Goal: Book appointment/travel/reservation

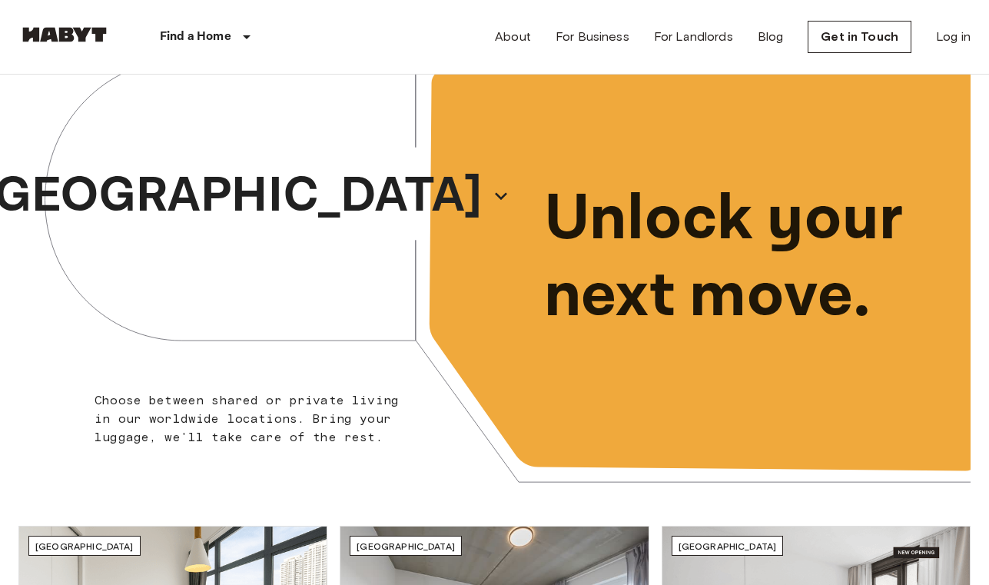
scroll to position [54, 0]
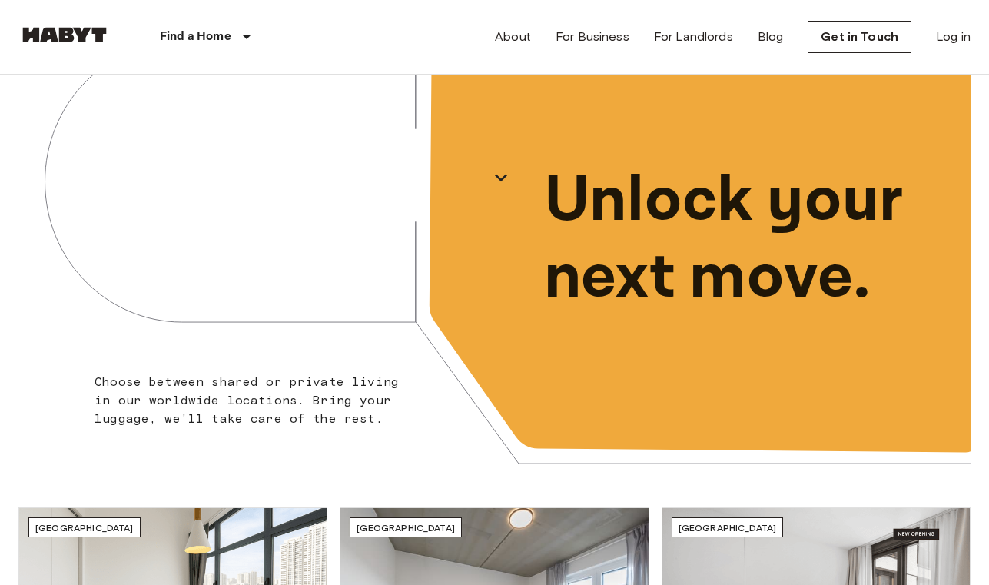
click at [186, 251] on div "[GEOGRAPHIC_DATA]" at bounding box center [256, 178] width 477 height 314
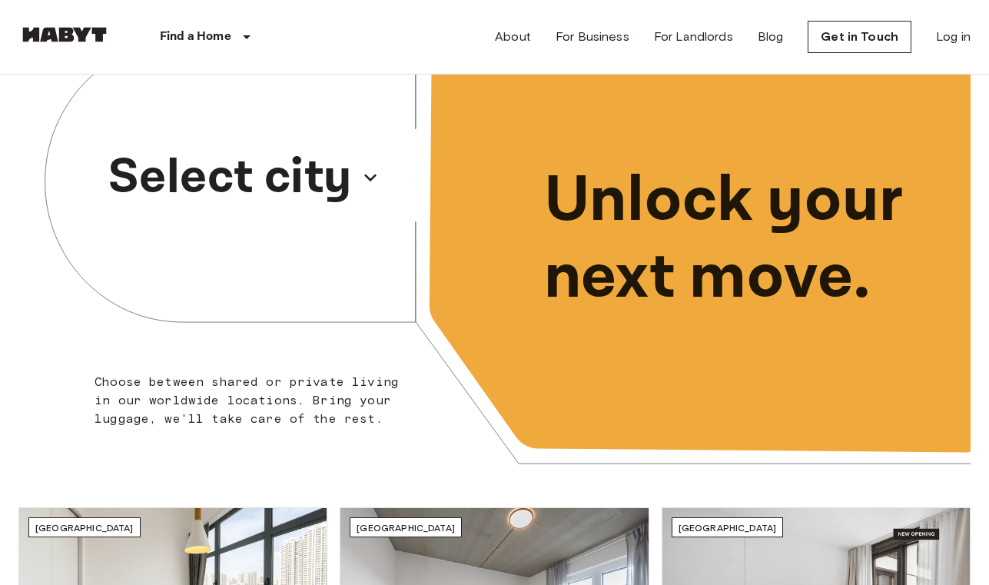
click at [287, 172] on p "Select city" at bounding box center [230, 178] width 244 height 74
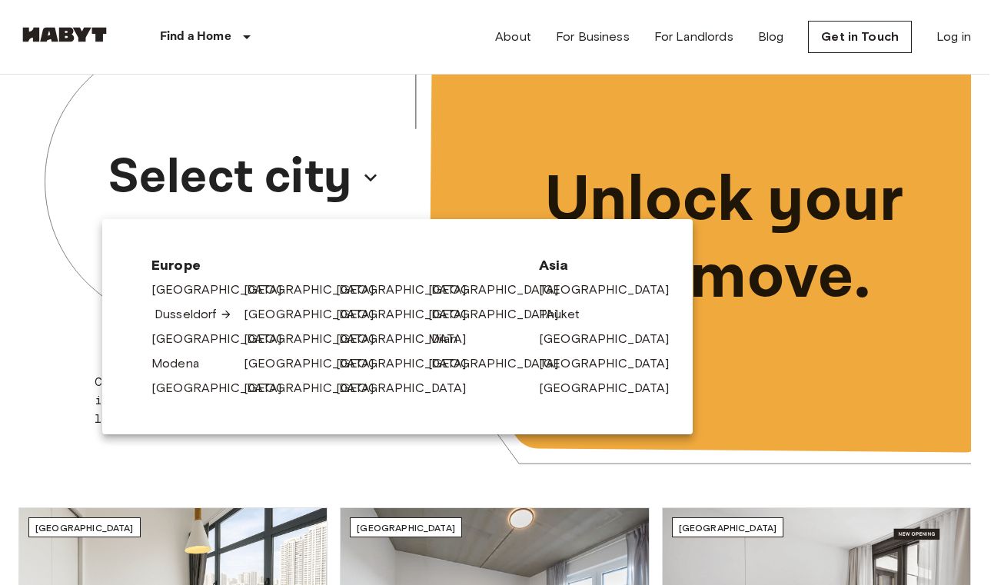
click at [184, 305] on link "Dusseldorf" at bounding box center [194, 314] width 78 height 18
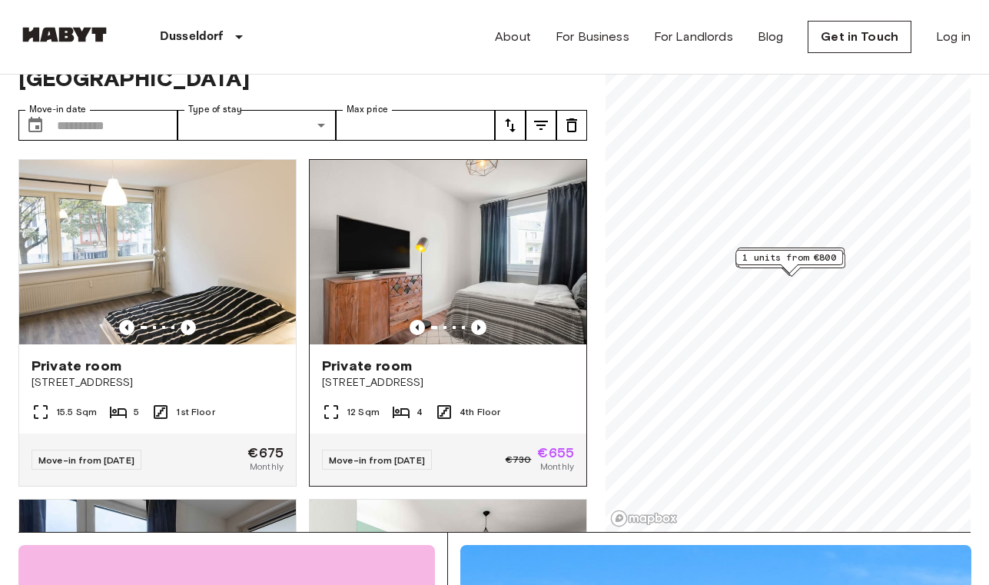
click at [559, 221] on img at bounding box center [448, 252] width 277 height 184
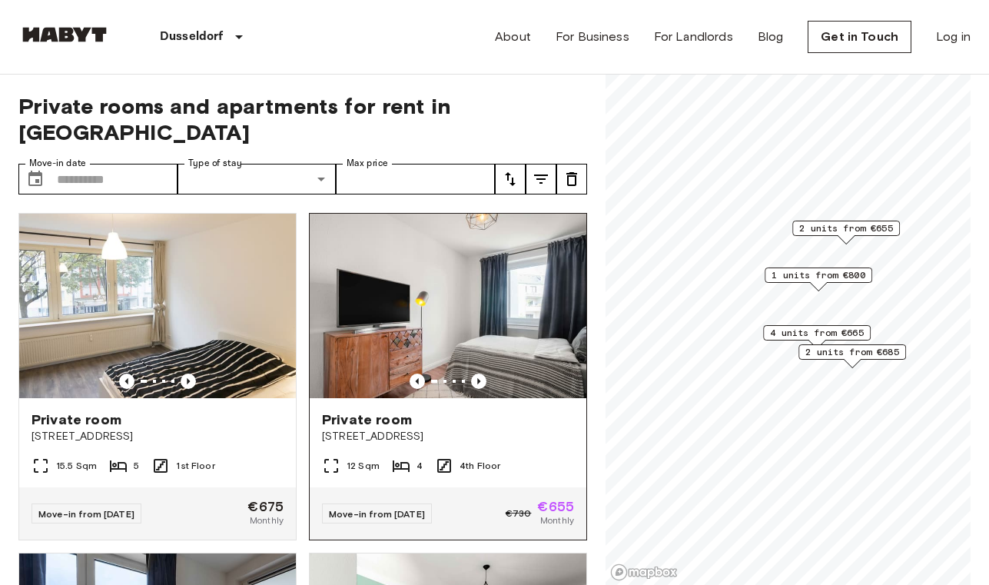
click at [516, 269] on img at bounding box center [448, 306] width 277 height 184
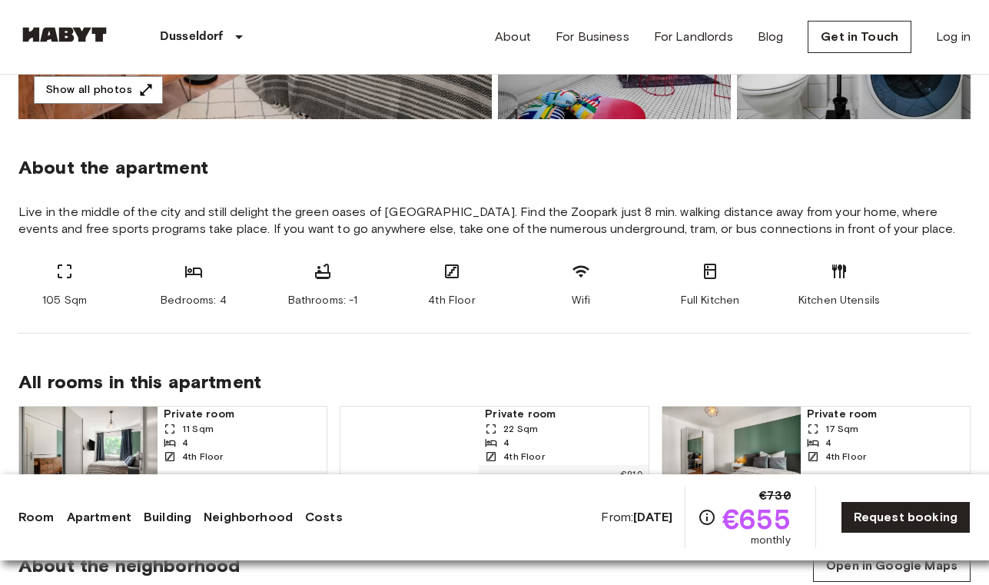
scroll to position [617, 0]
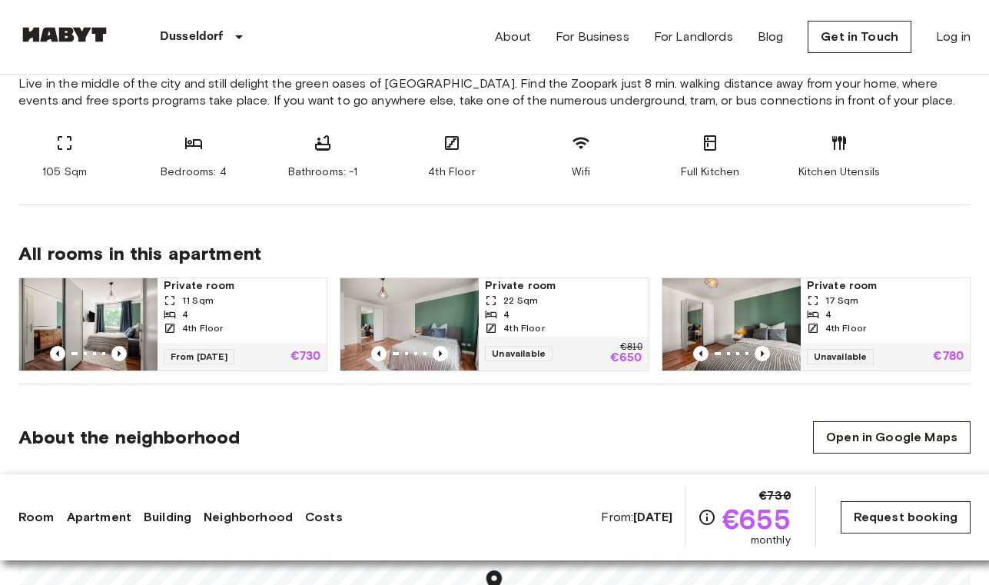
click at [910, 520] on link "Request booking" at bounding box center [906, 517] width 130 height 32
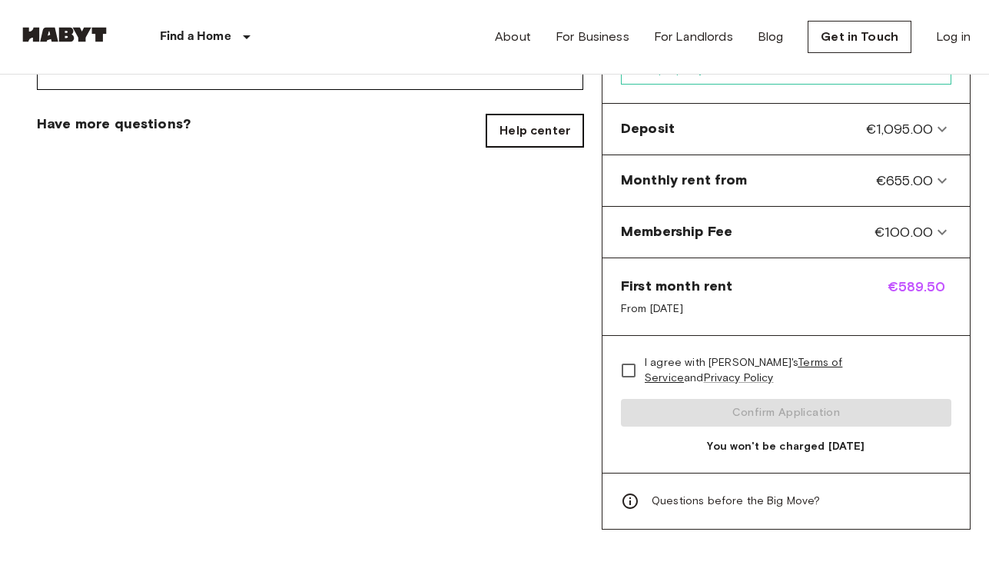
scroll to position [626, 0]
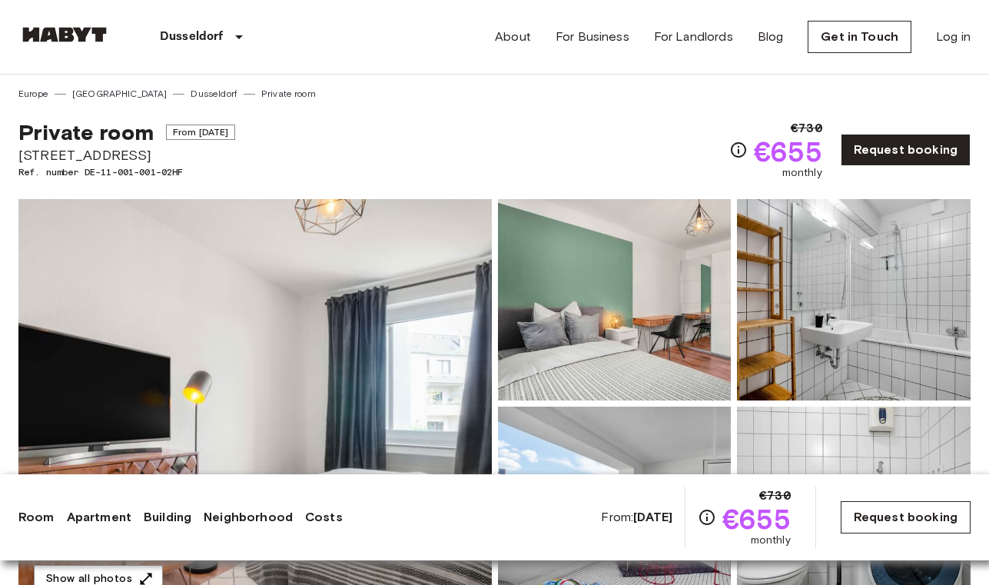
click at [889, 523] on link "Request booking" at bounding box center [906, 517] width 130 height 32
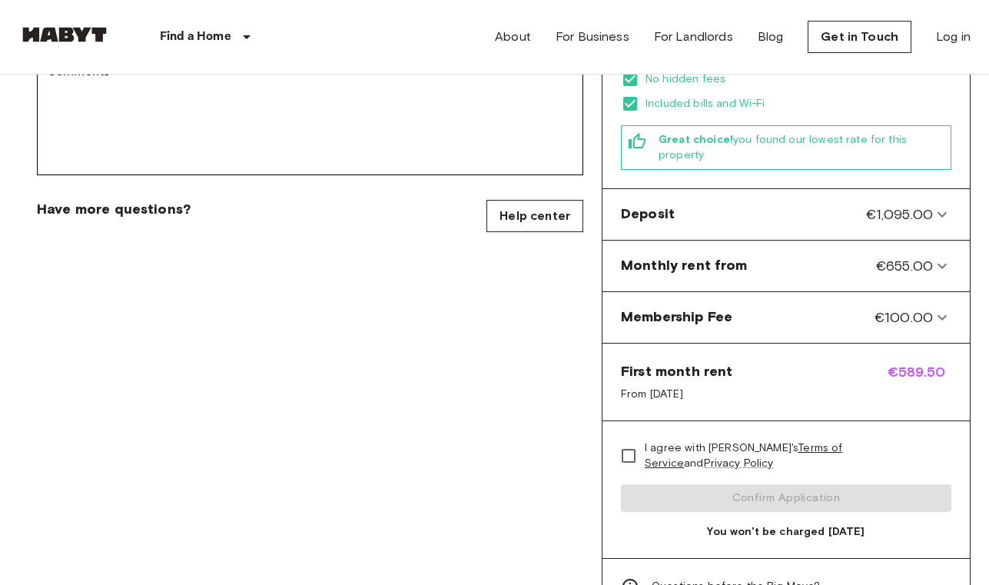
scroll to position [547, 0]
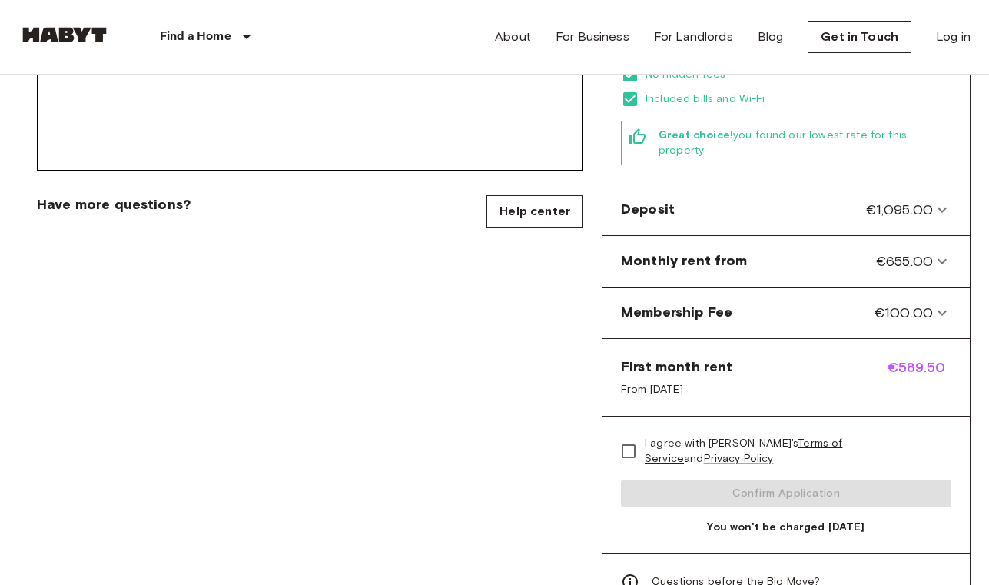
click at [813, 460] on div "I agree with Habyt's Terms of Service and Privacy Policy Confirm Application Yo…" at bounding box center [786, 486] width 367 height 138
click at [660, 436] on span "I agree with Habyt's Terms of Service and Privacy Policy" at bounding box center [792, 451] width 294 height 31
click at [659, 436] on span "I agree with Habyt's Terms of Service and Privacy Policy" at bounding box center [792, 451] width 294 height 31
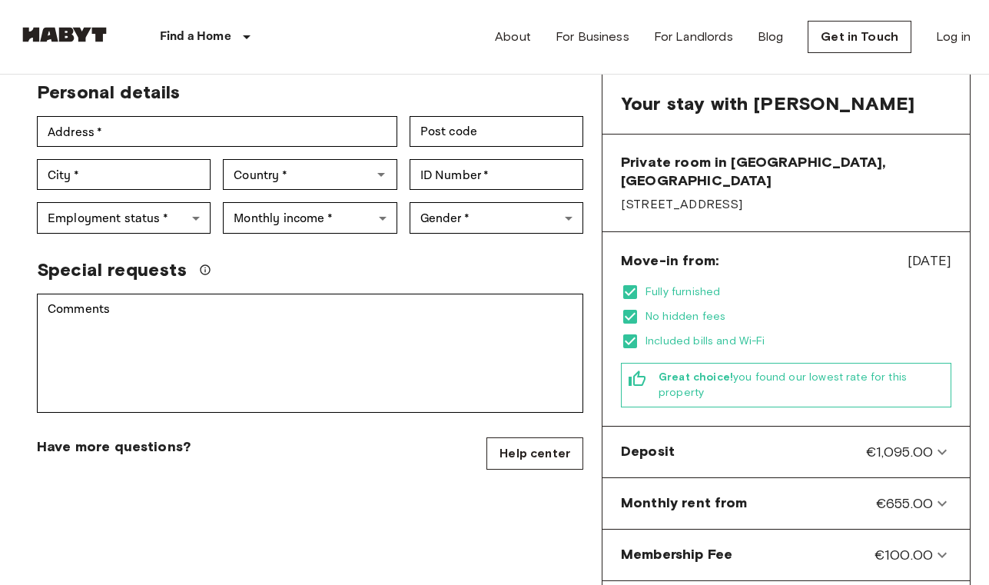
scroll to position [303, 0]
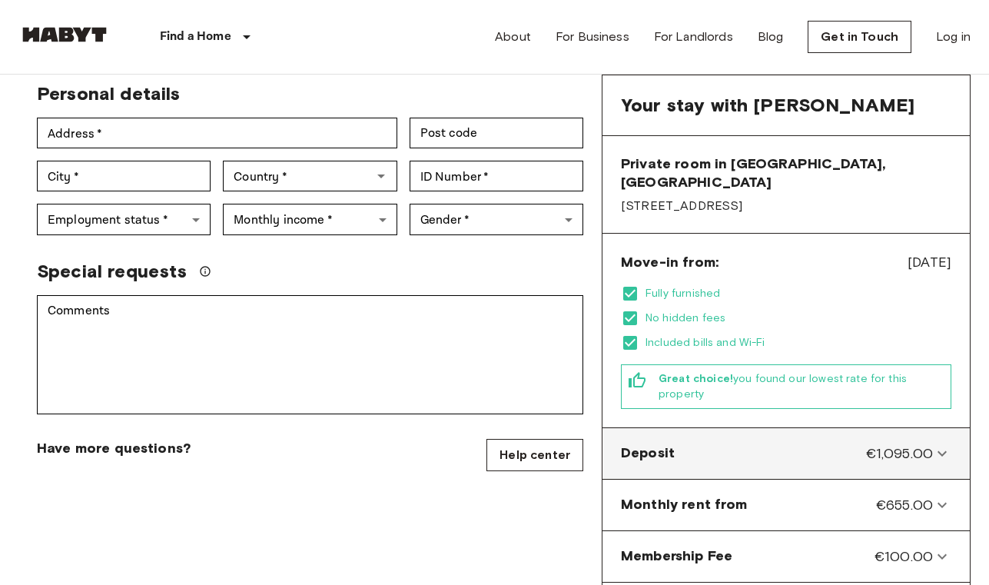
click at [710, 444] on div "Deposit €1,095.00" at bounding box center [777, 454] width 312 height 20
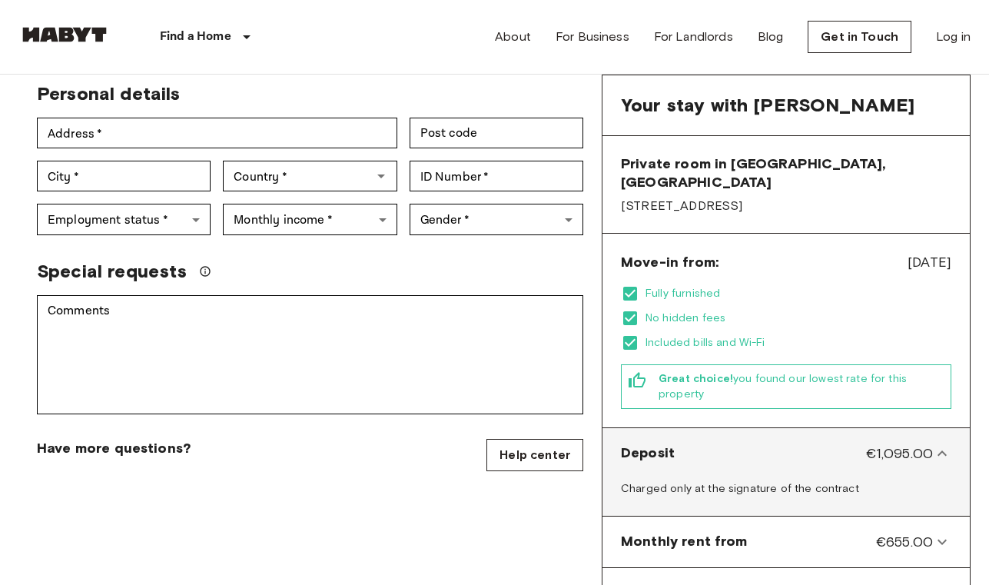
click at [710, 444] on div "Deposit €1,095.00" at bounding box center [777, 454] width 312 height 20
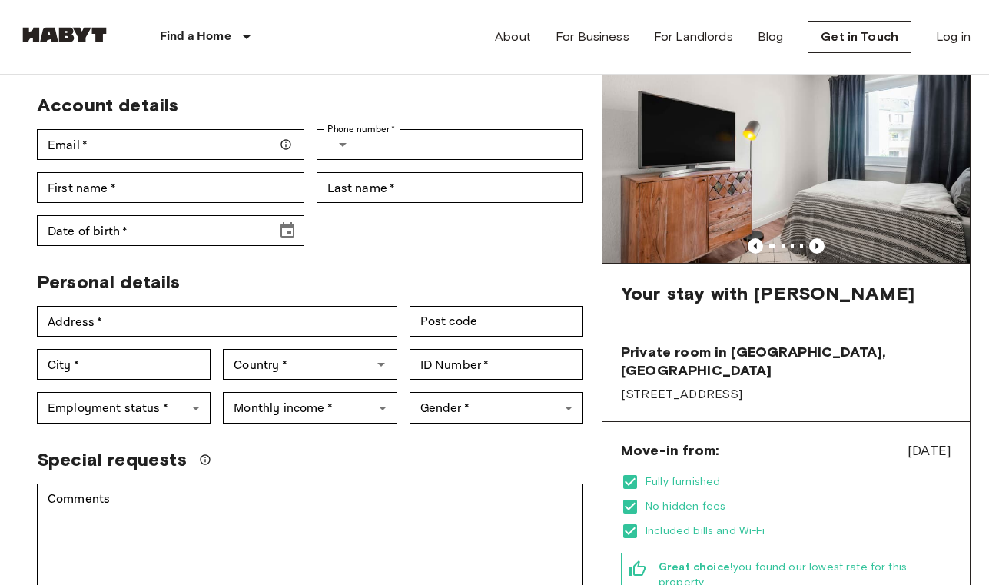
scroll to position [0, 0]
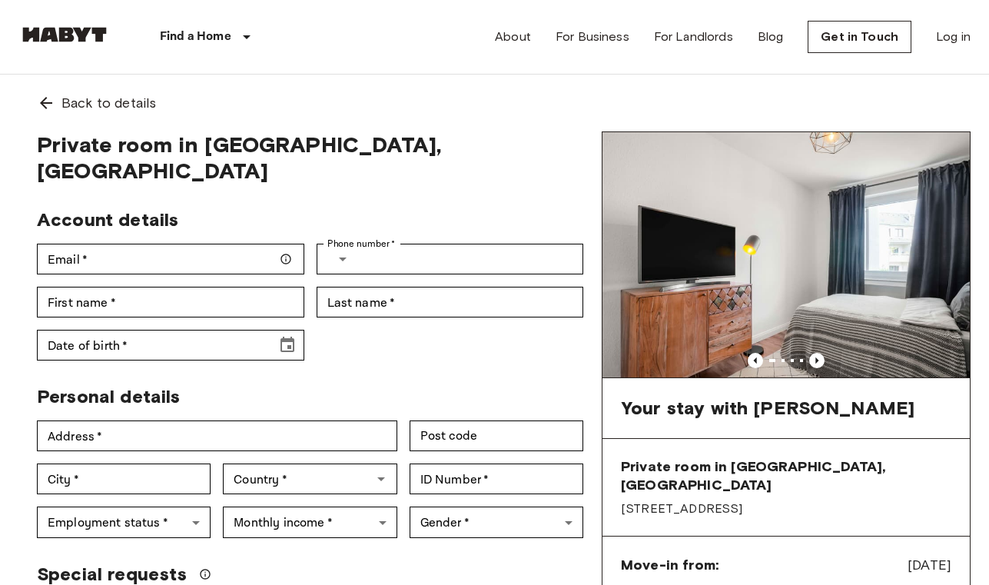
click at [97, 48] on div "Find a Home Europe Amsterdam Berlin Brussels Cologne Dusseldorf Frankfurt Graz …" at bounding box center [161, 37] width 287 height 74
click at [69, 39] on img at bounding box center [64, 34] width 92 height 15
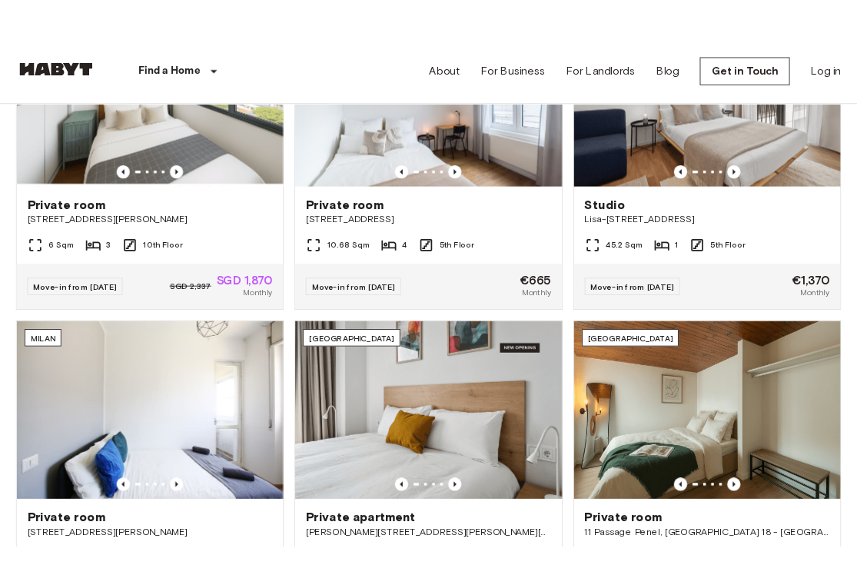
scroll to position [567, 0]
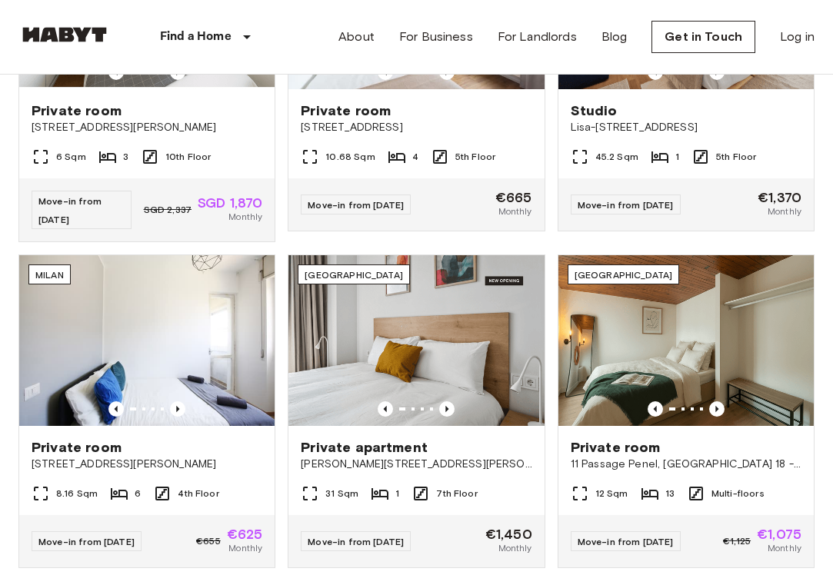
click at [2, 28] on nav "Find a Home Europe Amsterdam Berlin Brussels Cologne Dusseldorf Frankfurt Graz …" at bounding box center [416, 37] width 833 height 74
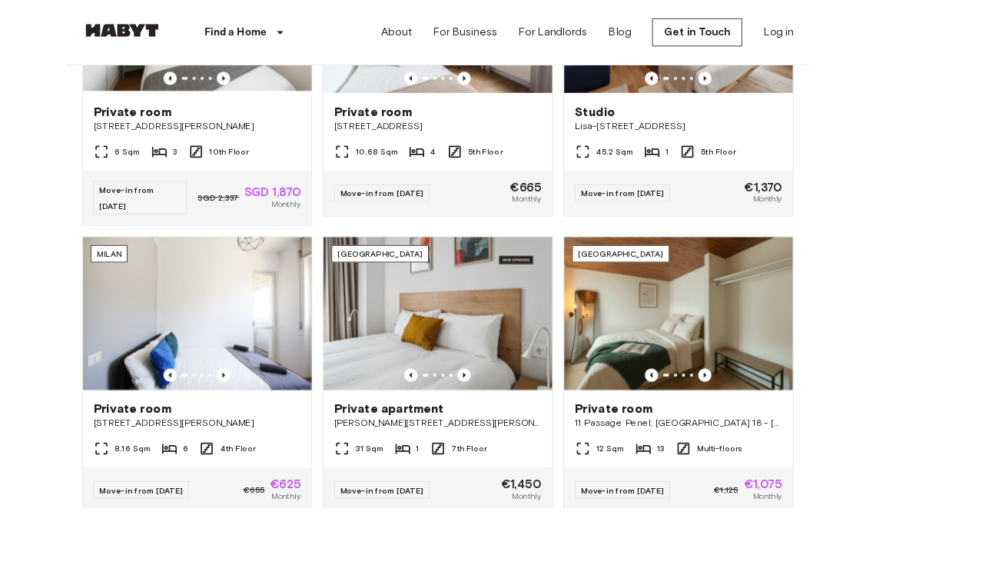
scroll to position [630, 0]
